Goal: Task Accomplishment & Management: Use online tool/utility

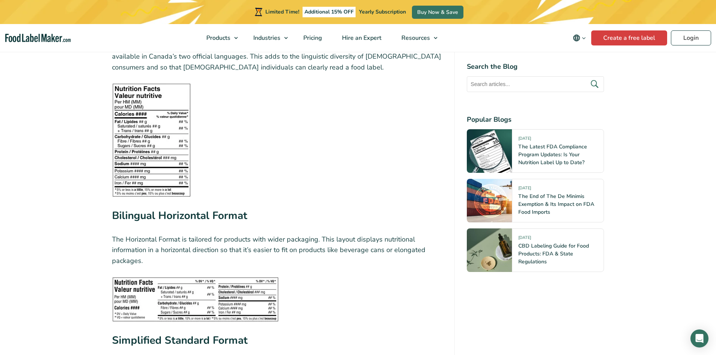
scroll to position [1540, 0]
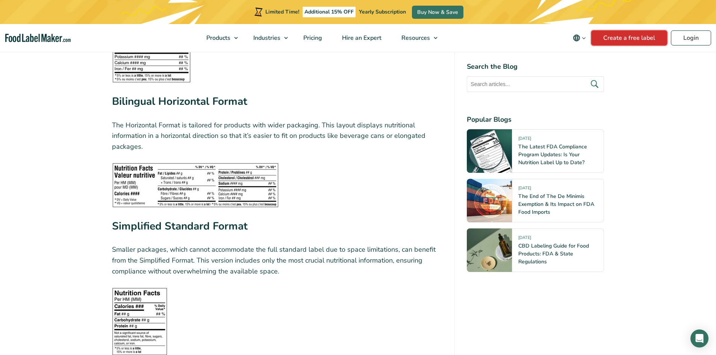
click at [624, 33] on link "Create a free label" at bounding box center [629, 37] width 76 height 15
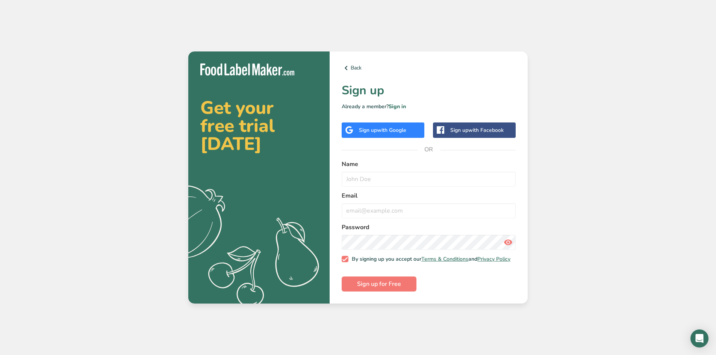
click at [388, 123] on div "Sign up with Google" at bounding box center [383, 129] width 83 height 15
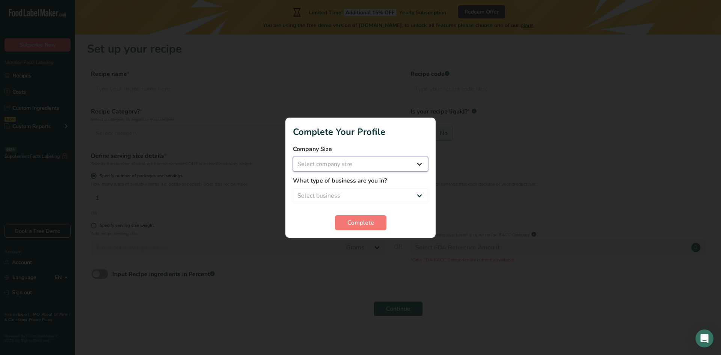
click at [388, 169] on select "Select company size Fewer than 10 Employees 10 to 50 Employees 51 to 500 Employ…" at bounding box center [360, 164] width 135 height 15
select select "1"
click at [293, 157] on select "Select company size Fewer than 10 Employees 10 to 50 Employees 51 to 500 Employ…" at bounding box center [360, 164] width 135 height 15
click at [368, 203] on form "Company Size Fewer than 10 Employees 10 to 50 Employees 51 to 500 Employees Ove…" at bounding box center [360, 188] width 135 height 86
click at [370, 199] on select "Select business Packaged Food Manufacturer Restaurant & Cafe Bakery Meal Plans …" at bounding box center [360, 195] width 135 height 15
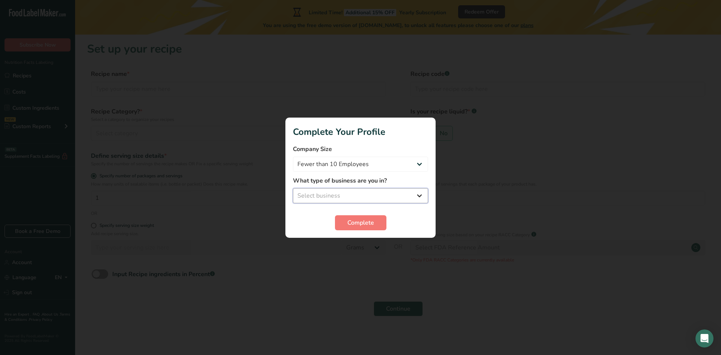
select select "1"
click at [293, 188] on select "Select business Packaged Food Manufacturer Restaurant & Cafe Bakery Meal Plans …" at bounding box center [360, 195] width 135 height 15
click at [363, 221] on span "Complete" at bounding box center [361, 222] width 27 height 9
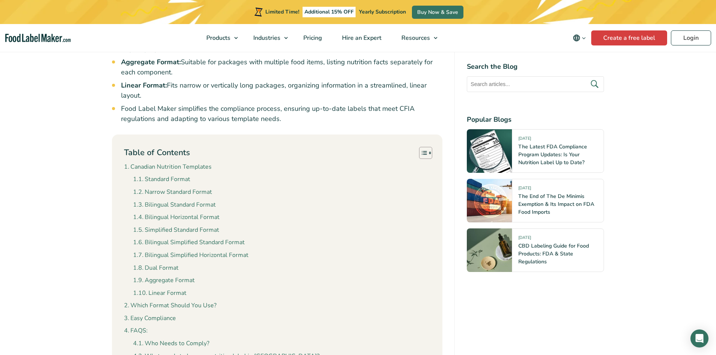
scroll to position [601, 0]
click at [540, 148] on link "The Latest FDA Compliance Program Updates: Is Your Nutrition Label Up to Date?" at bounding box center [552, 154] width 69 height 23
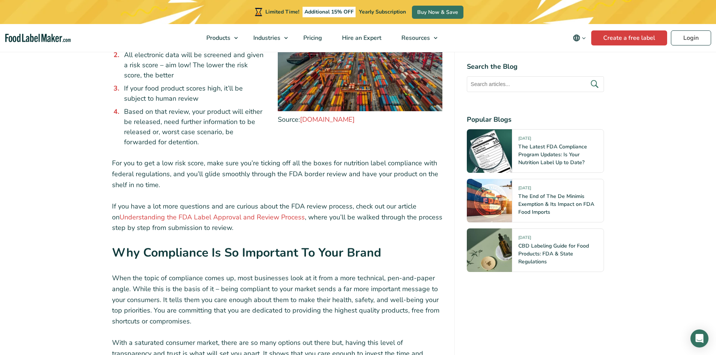
scroll to position [1878, 0]
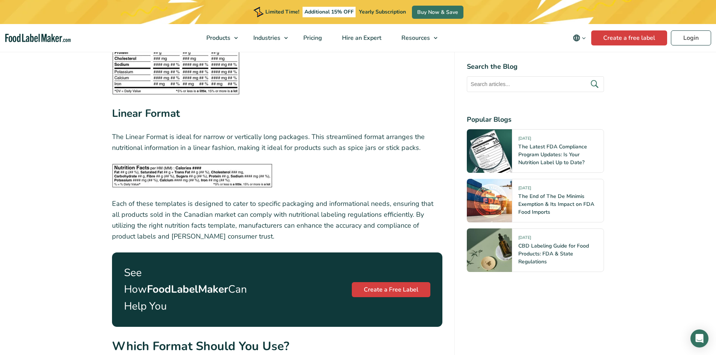
scroll to position [2592, 0]
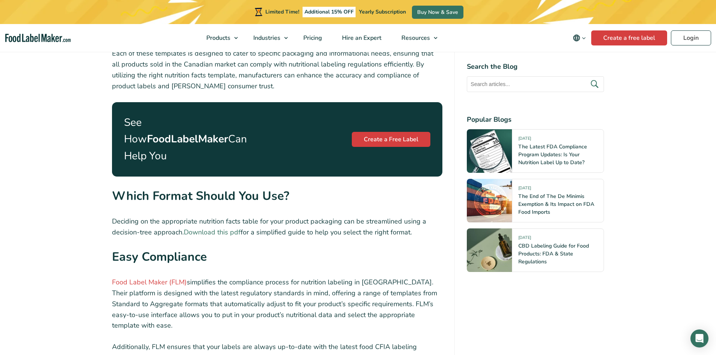
click at [222, 228] on link "Download this pdf" at bounding box center [212, 232] width 57 height 9
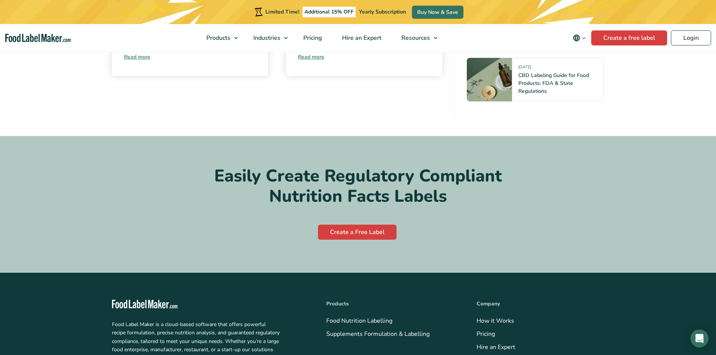
scroll to position [3870, 0]
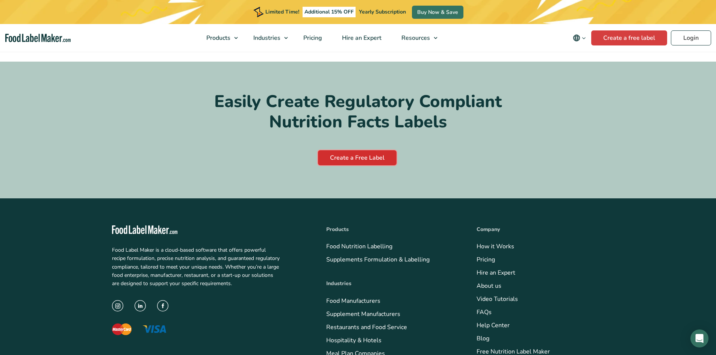
click at [368, 150] on link "Create a Free Label" at bounding box center [357, 157] width 79 height 15
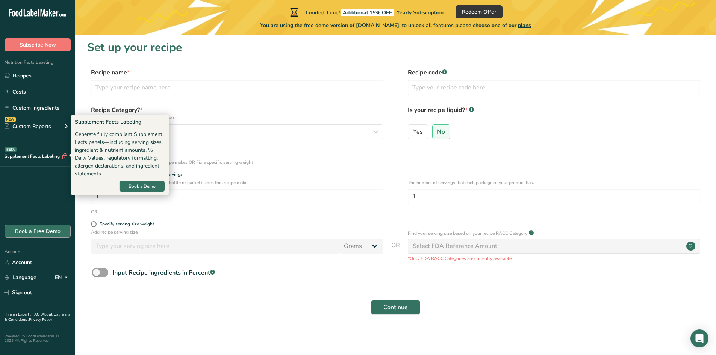
scroll to position [2, 0]
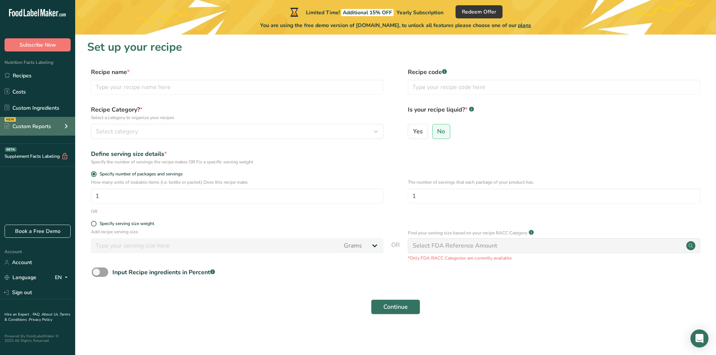
click at [26, 128] on div "Custom Reports" at bounding box center [28, 126] width 47 height 8
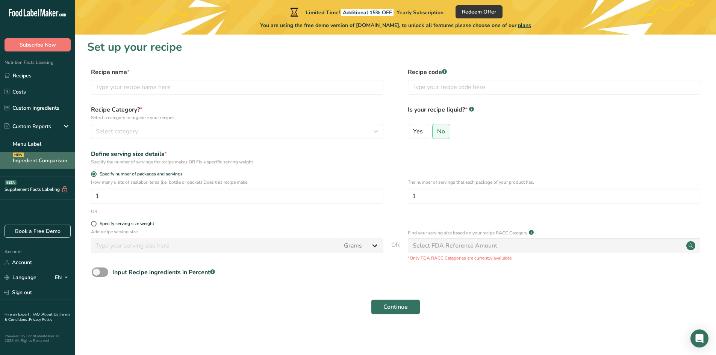
click at [29, 162] on link "Ingredient Comparison NEW" at bounding box center [37, 160] width 75 height 17
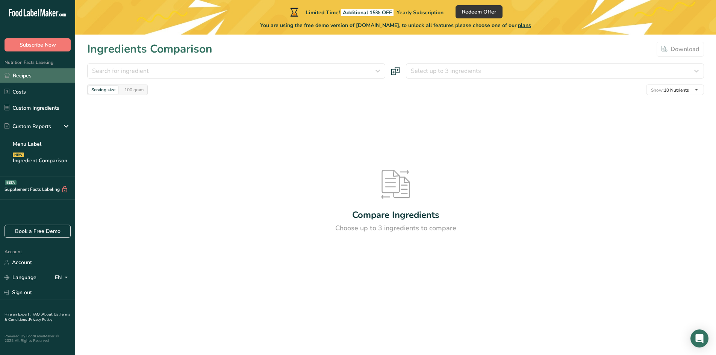
click at [23, 72] on link "Recipes" at bounding box center [37, 75] width 75 height 14
